Goal: Task Accomplishment & Management: Use online tool/utility

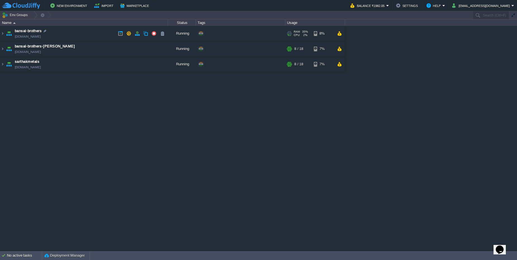
click at [63, 37] on td "bansal-brothers bansal-brothers.cloudjiffy.net" at bounding box center [84, 33] width 168 height 15
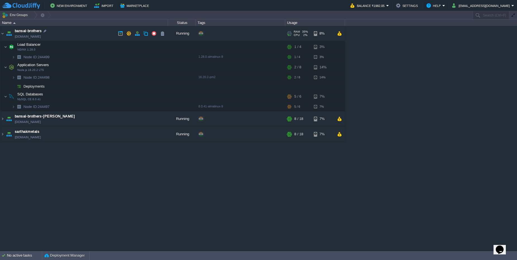
click at [63, 37] on td "bansal-brothers bansal-brothers.cloudjiffy.net" at bounding box center [84, 33] width 168 height 15
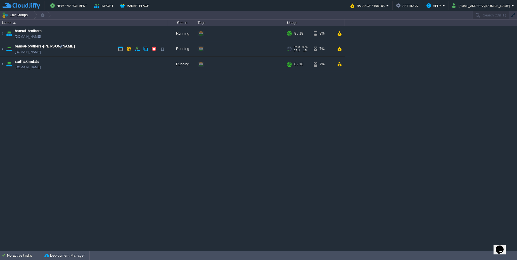
click at [73, 47] on td "bansal-brothers-rasmada bansal-brothers-rasmada.cloudjiffy.net" at bounding box center [84, 48] width 168 height 15
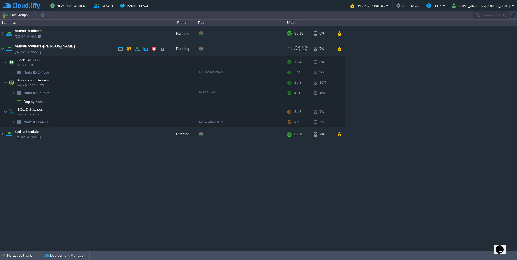
click at [73, 47] on td "bansal-brothers-rasmada bansal-brothers-rasmada.cloudjiffy.net" at bounding box center [84, 48] width 168 height 15
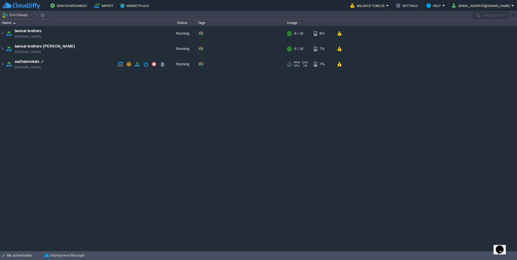
click at [73, 61] on td "sarthakmetals sarthakmetals.cloudjiffy.net" at bounding box center [84, 64] width 168 height 15
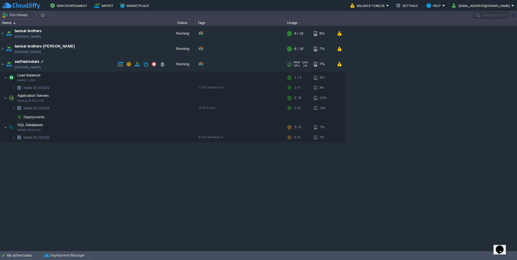
click at [73, 61] on td "sarthakmetals sarthakmetals.cloudjiffy.net" at bounding box center [84, 64] width 168 height 15
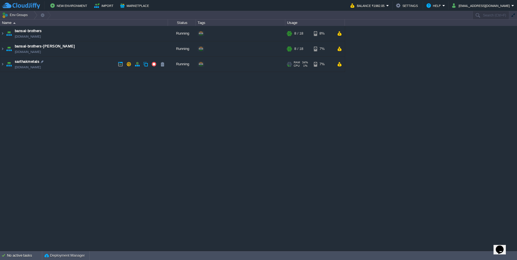
click at [73, 61] on td "sarthakmetals sarthakmetals.cloudjiffy.net" at bounding box center [84, 64] width 168 height 15
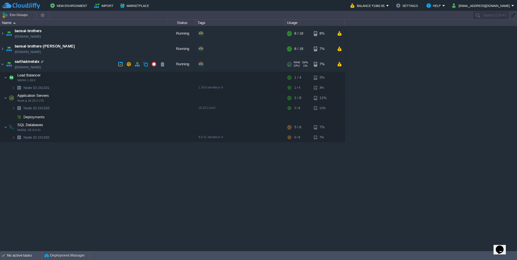
click at [73, 61] on td "sarthakmetals sarthakmetals.cloudjiffy.net" at bounding box center [84, 64] width 168 height 15
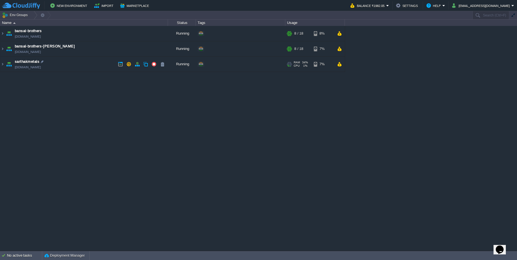
click at [73, 61] on td "sarthakmetals sarthakmetals.cloudjiffy.net" at bounding box center [84, 64] width 168 height 15
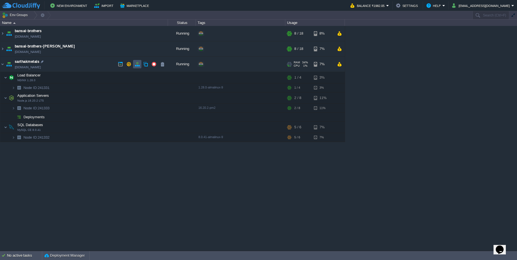
click at [136, 64] on button "button" at bounding box center [137, 64] width 5 height 5
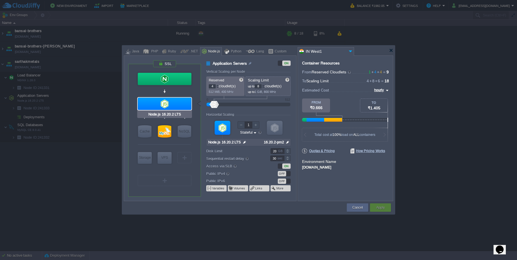
type input "MySQL CE 8.0.41"
click at [159, 133] on div at bounding box center [164, 131] width 13 height 12
type input "SQL Databases"
type input "6"
type input "MySQL CE 8.0.41"
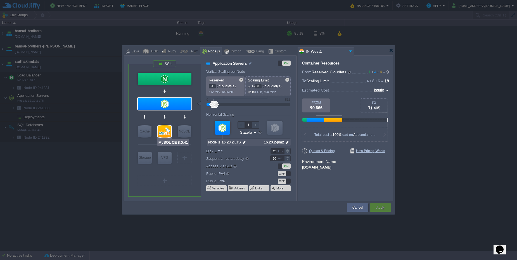
type input "null"
type input "8.0.41-almalinux-9"
type input "Stateless"
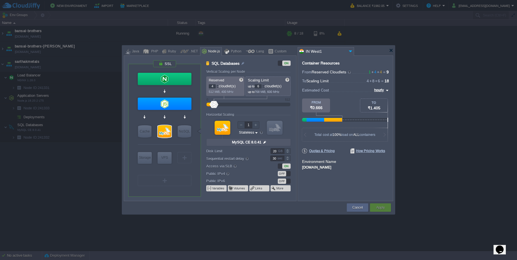
type input "NGINX 1.28.0"
click at [218, 85] on div at bounding box center [217, 85] width 3 height 2
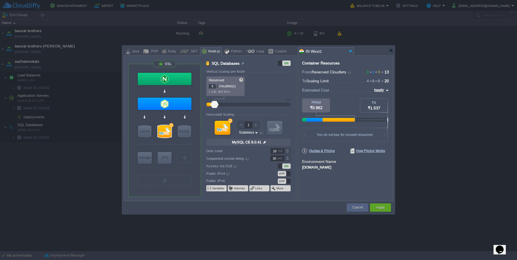
click at [218, 85] on div at bounding box center [217, 85] width 3 height 2
type input "11"
click at [218, 85] on div at bounding box center [217, 85] width 3 height 2
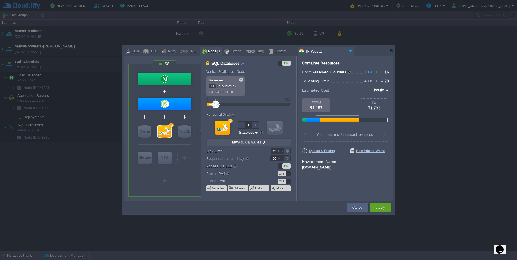
type input "12"
click at [218, 85] on div at bounding box center [217, 85] width 3 height 2
click at [218, 88] on div at bounding box center [217, 88] width 3 height 2
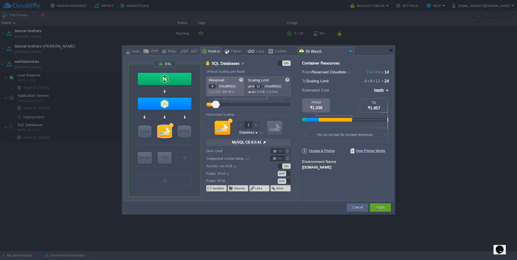
click at [218, 88] on div at bounding box center [217, 88] width 3 height 2
type input "8"
click at [218, 88] on div at bounding box center [217, 88] width 3 height 2
click at [263, 85] on div at bounding box center [263, 85] width 3 height 2
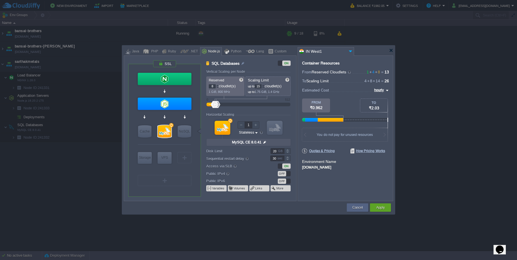
click at [263, 85] on div at bounding box center [263, 85] width 3 height 2
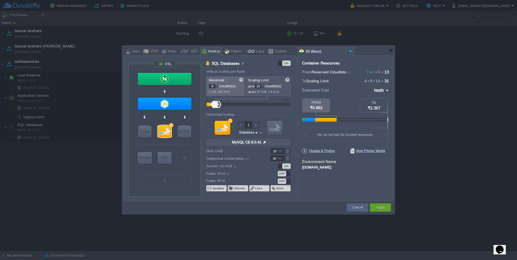
click at [263, 85] on div at bounding box center [263, 85] width 3 height 2
type input "23"
click at [263, 85] on div at bounding box center [263, 85] width 3 height 2
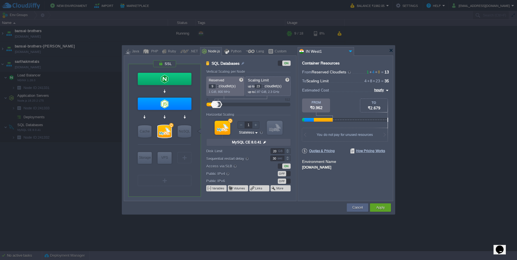
click at [218, 86] on div at bounding box center [217, 85] width 3 height 2
type input "10"
click at [218, 86] on div at bounding box center [217, 85] width 3 height 2
click at [352, 206] on button "Cancel" at bounding box center [357, 208] width 10 height 6
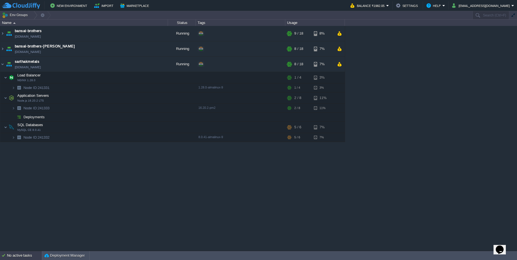
click at [30, 254] on div "No active tasks" at bounding box center [24, 255] width 35 height 9
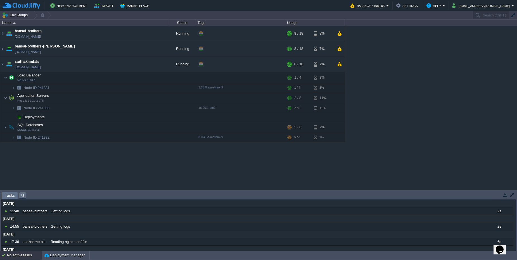
click at [30, 254] on div "No active tasks" at bounding box center [24, 255] width 35 height 9
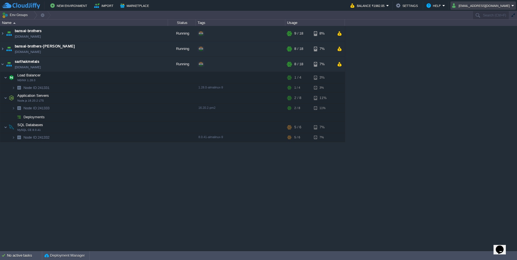
click at [478, 5] on button "sarthakbansal@sarthakmetals.com" at bounding box center [481, 5] width 59 height 7
click at [484, 4] on button "sarthakbansal@sarthakmetals.com" at bounding box center [481, 5] width 59 height 7
click at [483, 8] on button "sarthakbansal@sarthakmetals.com" at bounding box center [481, 5] width 59 height 7
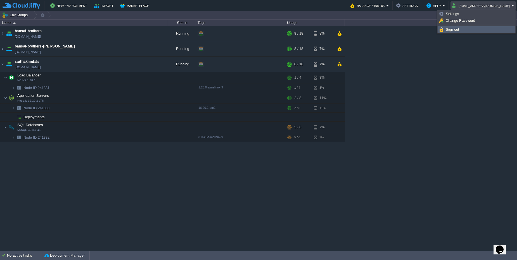
click at [466, 28] on link "Sign out" at bounding box center [476, 30] width 77 height 6
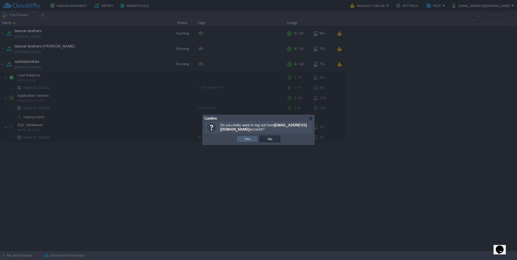
click at [239, 139] on td "Yes" at bounding box center [247, 139] width 21 height 7
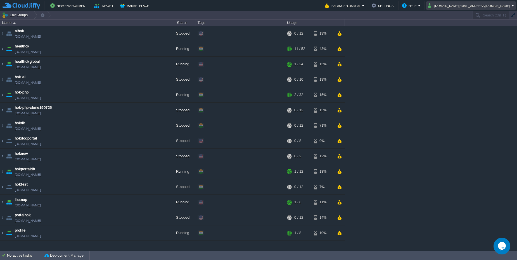
click at [492, 6] on button "[DOMAIN_NAME][EMAIL_ADDRESS][DOMAIN_NAME]" at bounding box center [470, 5] width 84 height 7
click at [468, 32] on link "Sign out" at bounding box center [487, 30] width 53 height 6
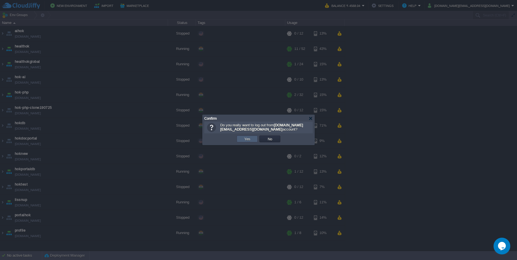
click at [248, 138] on button "Yes" at bounding box center [246, 139] width 9 height 5
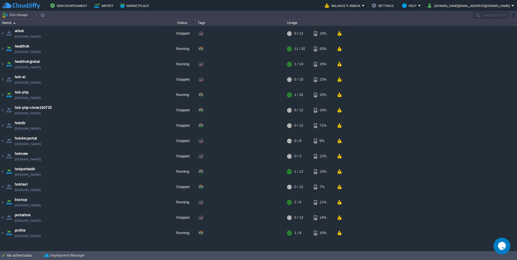
click at [439, 74] on div "aihok env-2863444.west1-us.cloudjiffy.net Stopped + Add to Env Group RAM 0% CPU…" at bounding box center [258, 138] width 517 height 225
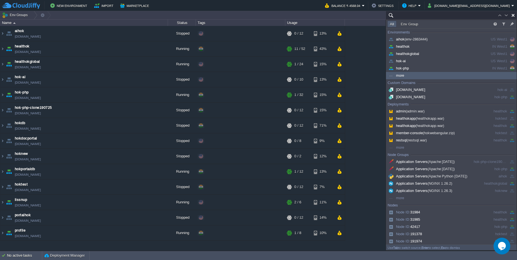
paste input "node245973-hokportaldb.cloudjiffy.net"
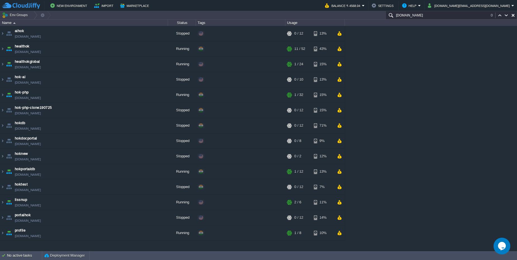
click at [467, 16] on input "node245973-hokportaldb.cloudjiffy.net" at bounding box center [450, 15] width 131 height 8
paste input "text"
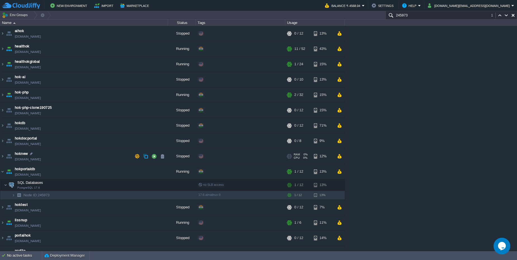
scroll to position [10, 0]
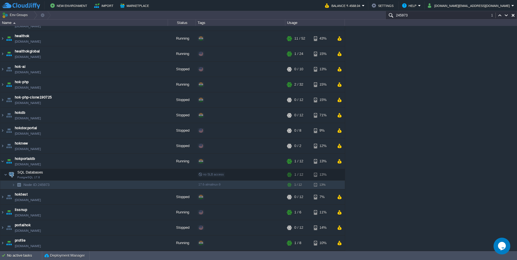
type input "245973"
click at [142, 175] on button "button" at bounding box center [142, 174] width 5 height 5
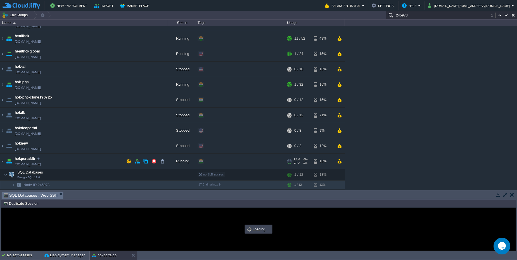
scroll to position [0, 0]
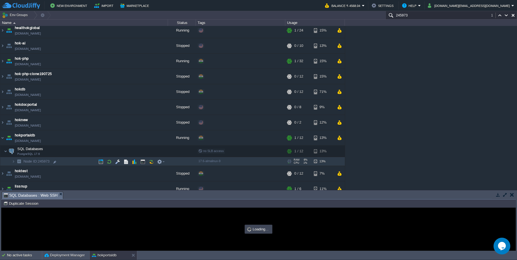
type input "#000000"
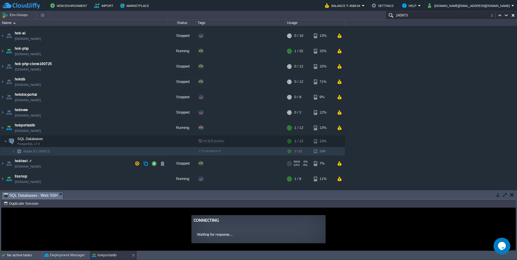
scroll to position [71, 0]
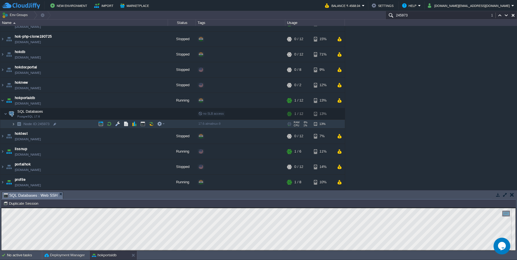
click at [14, 127] on img at bounding box center [13, 124] width 3 height 9
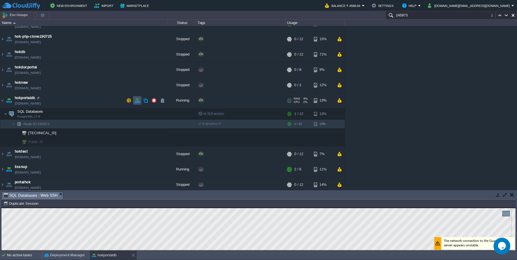
click at [137, 101] on button "button" at bounding box center [137, 100] width 5 height 5
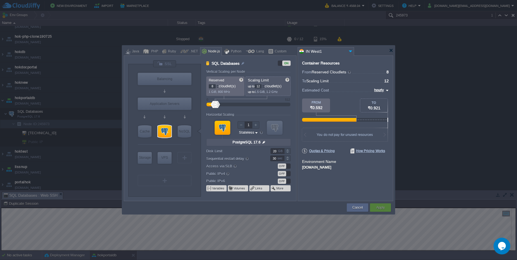
click at [282, 168] on div "OFF" at bounding box center [282, 166] width 8 height 5
type input "NGINX 1.28.0"
click at [354, 207] on button "Cancel" at bounding box center [357, 208] width 10 height 6
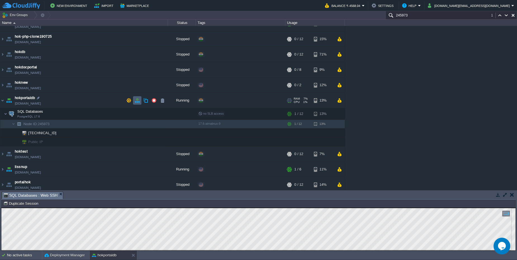
click at [134, 101] on td at bounding box center [137, 100] width 8 height 8
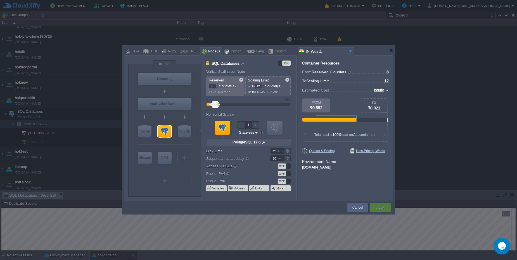
click at [283, 164] on div "OFF" at bounding box center [282, 166] width 8 height 5
click at [285, 166] on div "ON" at bounding box center [286, 166] width 8 height 5
click at [285, 166] on div "OFF" at bounding box center [282, 166] width 8 height 5
click at [285, 166] on div "ON" at bounding box center [286, 166] width 8 height 5
click at [285, 166] on div "OFF" at bounding box center [282, 166] width 8 height 5
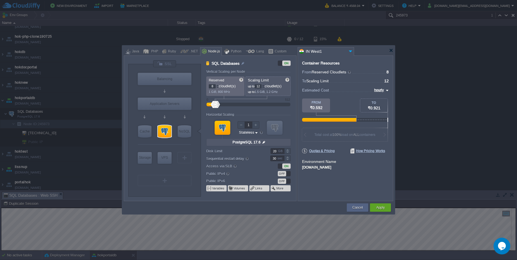
click at [285, 166] on div "ON" at bounding box center [286, 166] width 8 height 5
click at [285, 166] on div "OFF" at bounding box center [282, 166] width 8 height 5
type input "NGINX 1.28.0"
click at [355, 208] on button "Cancel" at bounding box center [357, 208] width 10 height 6
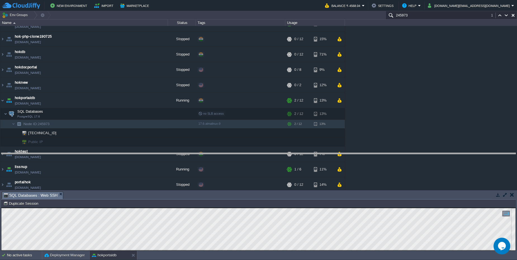
drag, startPoint x: 148, startPoint y: 198, endPoint x: 144, endPoint y: 159, distance: 39.0
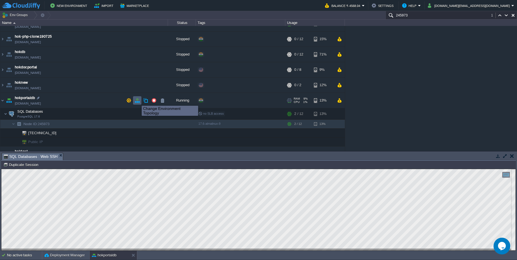
click at [137, 101] on button "button" at bounding box center [137, 100] width 5 height 5
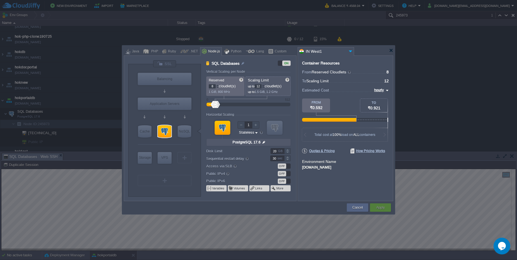
click at [280, 165] on div "OFF" at bounding box center [282, 166] width 8 height 5
click at [375, 211] on div "Apply" at bounding box center [380, 208] width 13 height 8
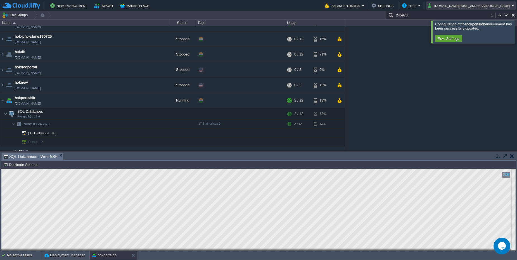
click at [484, 5] on button "healthok.in@gmail.com" at bounding box center [470, 5] width 84 height 7
click at [477, 29] on span "Sign out" at bounding box center [475, 29] width 13 height 4
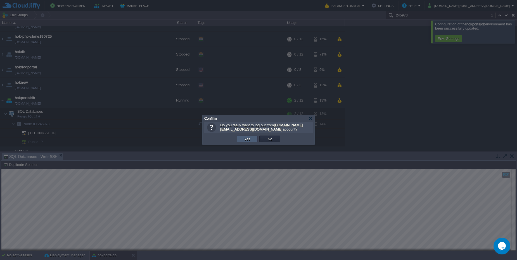
click at [240, 136] on td "Yes" at bounding box center [247, 139] width 21 height 7
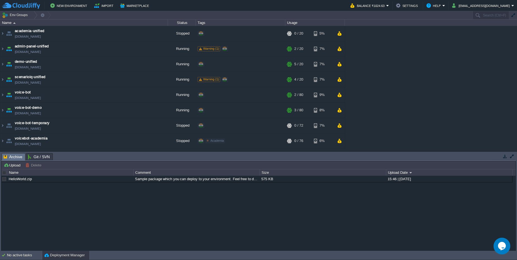
click at [413, 102] on div "academia-unified [DOMAIN_NAME] Stopped + Add to Env Group RAM 0% CPU 0% 0 / 20 …" at bounding box center [258, 89] width 517 height 126
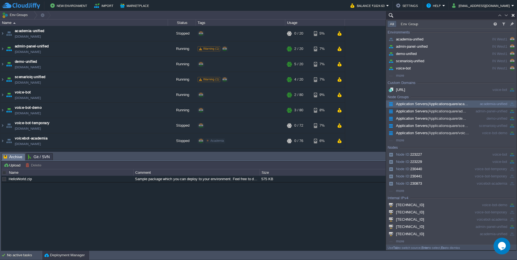
paste input "237813"
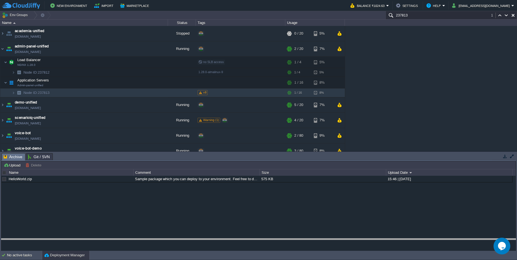
drag, startPoint x: 135, startPoint y: 159, endPoint x: 102, endPoint y: 198, distance: 51.5
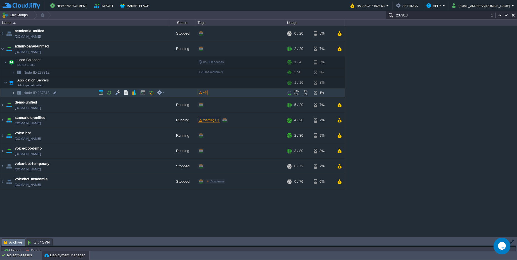
type input "237813"
click at [15, 94] on img at bounding box center [13, 93] width 3 height 9
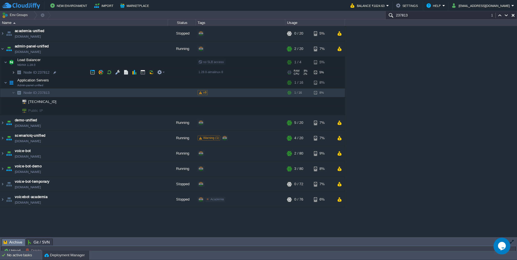
click at [12, 71] on img at bounding box center [13, 72] width 3 height 9
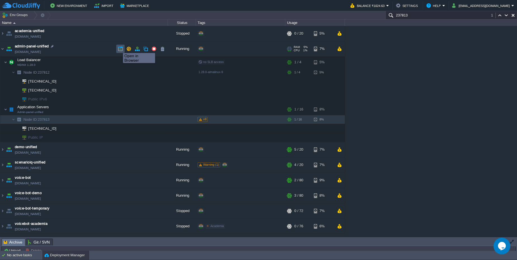
click at [119, 48] on button "button" at bounding box center [120, 48] width 5 height 5
click at [10, 256] on div "No active tasks" at bounding box center [24, 255] width 35 height 9
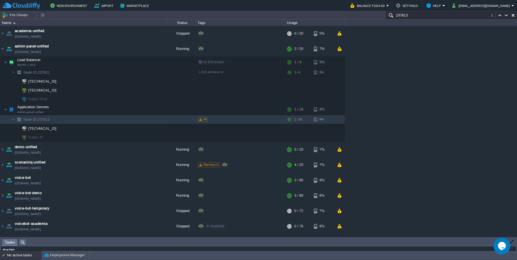
click at [12, 257] on div "No active tasks" at bounding box center [24, 255] width 35 height 9
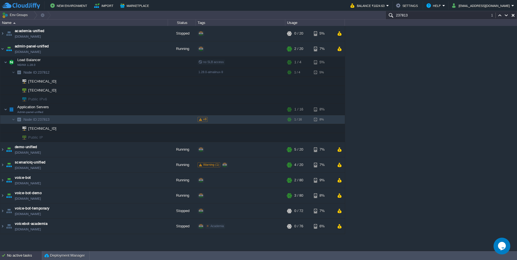
click at [12, 257] on div "No active tasks" at bounding box center [24, 255] width 35 height 9
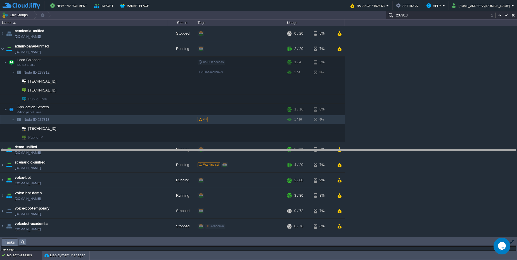
drag, startPoint x: 82, startPoint y: 243, endPoint x: 81, endPoint y: 154, distance: 89.4
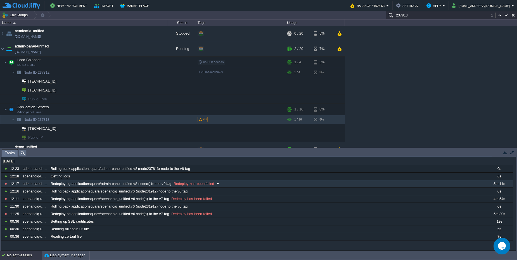
click at [90, 184] on span "Redeploying applicationsquare/admin-panel-unified:v8 node(s) to the v9 tag" at bounding box center [111, 184] width 121 height 5
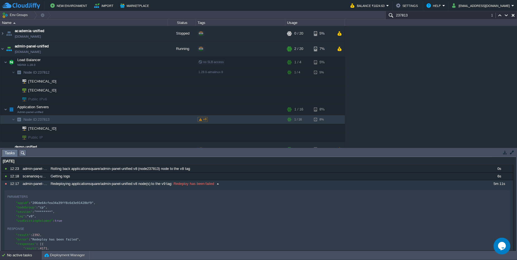
click at [142, 185] on span "Redeploying applicationsquare/admin-panel-unified:v8 node(s) to the v9 tag" at bounding box center [111, 184] width 121 height 5
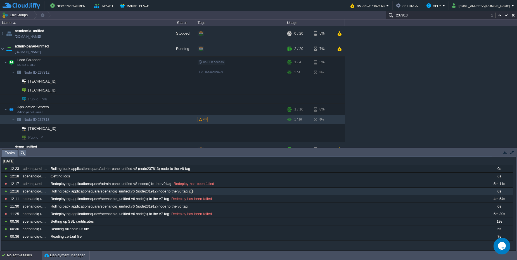
click at [145, 193] on span "Rolling back applicationsquare/scenarioiq_unified:v6 (node231912) node to the v…" at bounding box center [119, 191] width 137 height 5
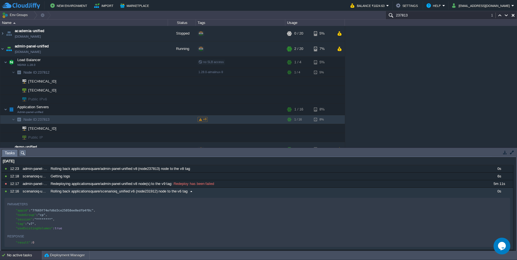
click at [145, 193] on span "Rolling back applicationsquare/scenarioiq_unified:v6 (node231912) node to the v…" at bounding box center [119, 191] width 137 height 5
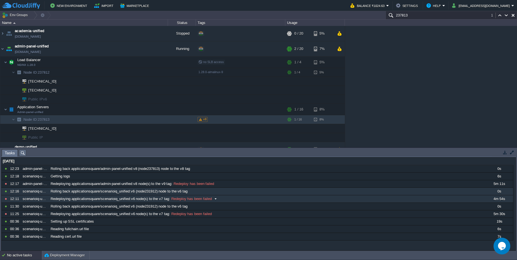
click at [152, 200] on span "Redeploying applicationsquare/scenarioiq_unified:v6 node(s) to the v7 tag" at bounding box center [110, 199] width 118 height 5
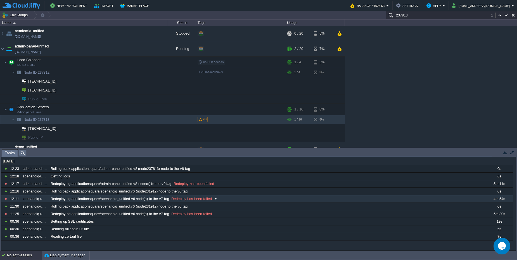
click at [152, 202] on div "Redeploying applicationsquare/scenarioiq_unified:v6 node(s) to the v7 tag : Red…" at bounding box center [266, 198] width 435 height 7
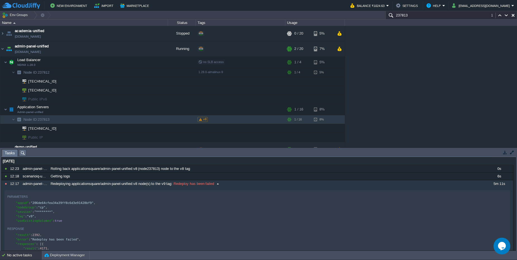
click at [152, 186] on span "Redeploying applicationsquare/admin-panel-unified:v8 node(s) to the v9 tag" at bounding box center [111, 184] width 121 height 5
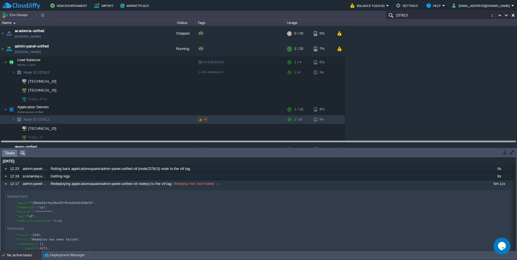
drag, startPoint x: 146, startPoint y: 151, endPoint x: 147, endPoint y: 143, distance: 8.3
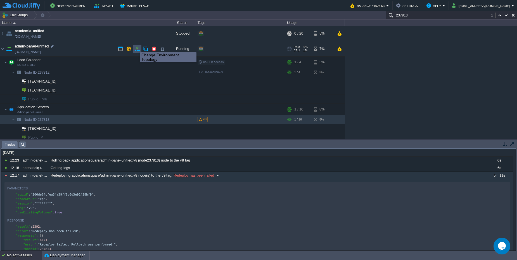
click at [136, 47] on button "button" at bounding box center [137, 48] width 5 height 5
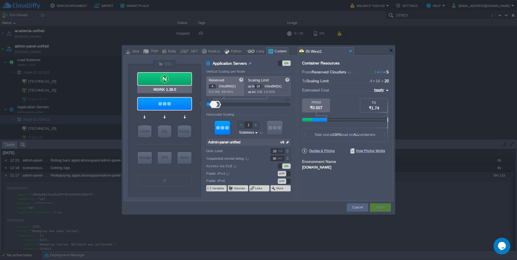
type input "Admin-panel-unified"
click at [173, 103] on div at bounding box center [165, 104] width 54 height 12
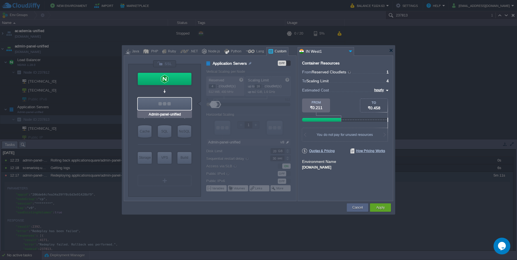
click at [173, 103] on div at bounding box center [165, 104] width 54 height 12
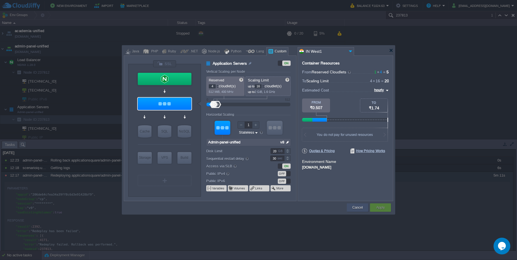
click at [352, 208] on div "Cancel" at bounding box center [357, 208] width 13 height 8
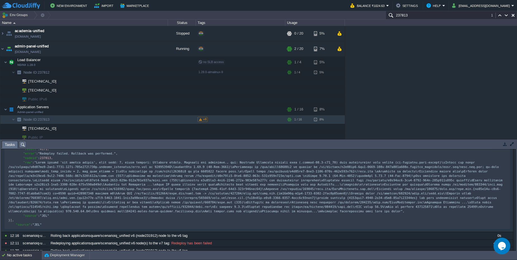
scroll to position [101, 0]
